Goal: Communication & Community: Ask a question

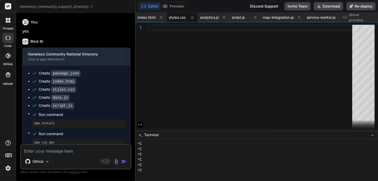
scroll to position [170, 0]
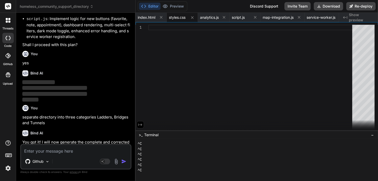
click at [262, 5] on div "Discord Support" at bounding box center [264, 6] width 35 height 8
click at [7, 169] on img at bounding box center [8, 168] width 9 height 9
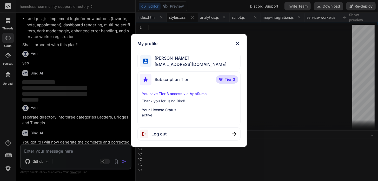
click at [163, 138] on div "Log out" at bounding box center [189, 133] width 103 height 13
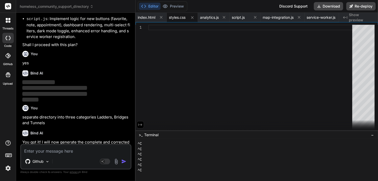
scroll to position [176, 0]
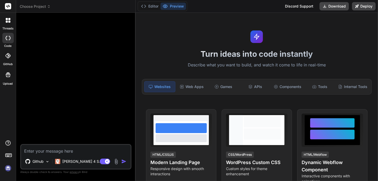
click at [296, 8] on div "Discord Support" at bounding box center [299, 6] width 35 height 8
click at [9, 169] on img at bounding box center [8, 168] width 9 height 9
type textarea "x"
click at [8, 39] on icon at bounding box center [7, 38] width 5 height 4
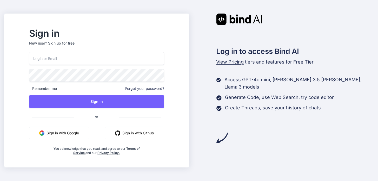
click at [67, 132] on button "Sign in with Google" at bounding box center [59, 133] width 60 height 12
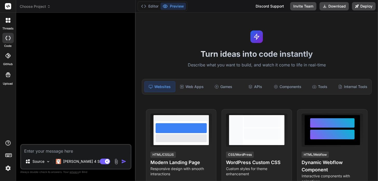
click at [11, 22] on div at bounding box center [8, 20] width 11 height 11
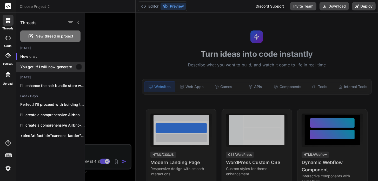
click at [39, 67] on p "You got it! I will now generate..." at bounding box center [52, 66] width 64 height 5
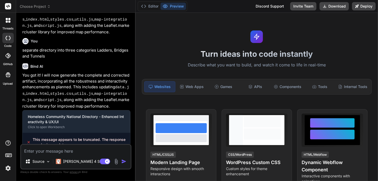
type textarea "x"
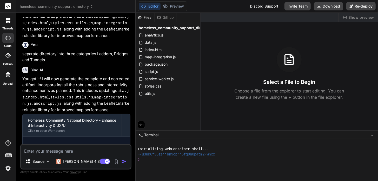
scroll to position [476, 0]
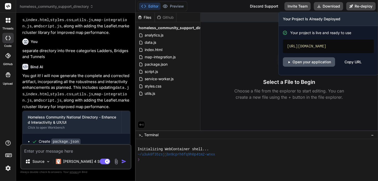
click at [306, 67] on link "Open your application" at bounding box center [309, 61] width 52 height 9
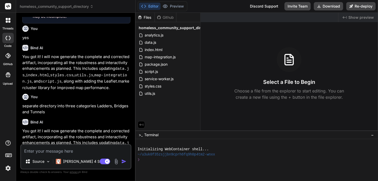
scroll to position [516, 0]
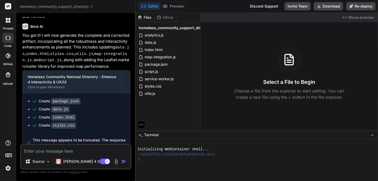
click at [264, 7] on div "Discord Support" at bounding box center [264, 6] width 35 height 8
